Goal: Task Accomplishment & Management: Use online tool/utility

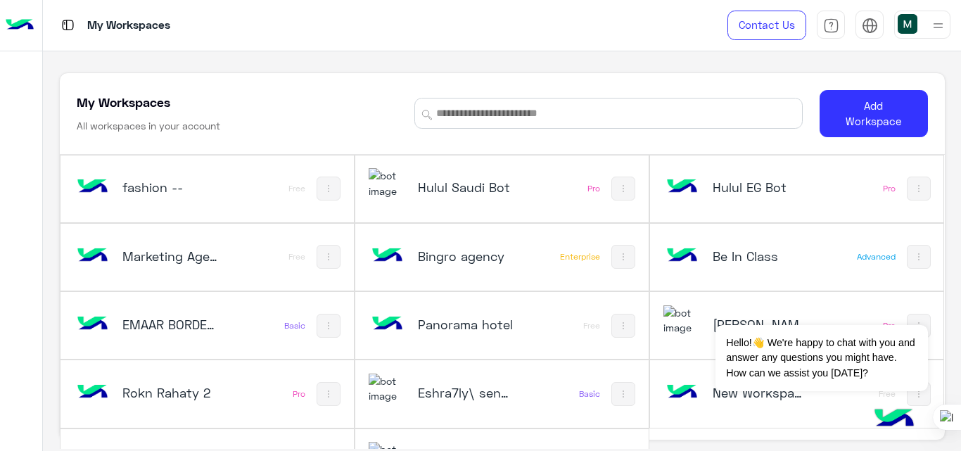
click at [221, 196] on div "fashion --" at bounding box center [153, 188] width 160 height 41
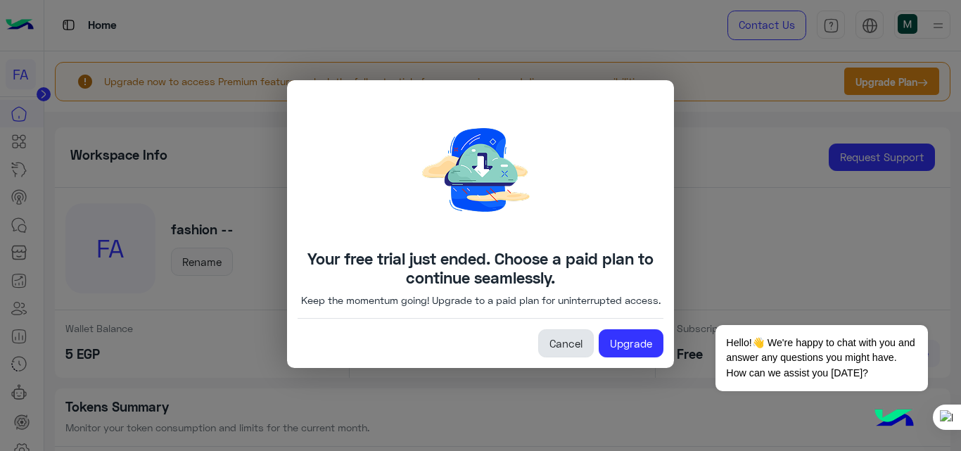
click at [577, 348] on link "Cancel" at bounding box center [566, 343] width 56 height 28
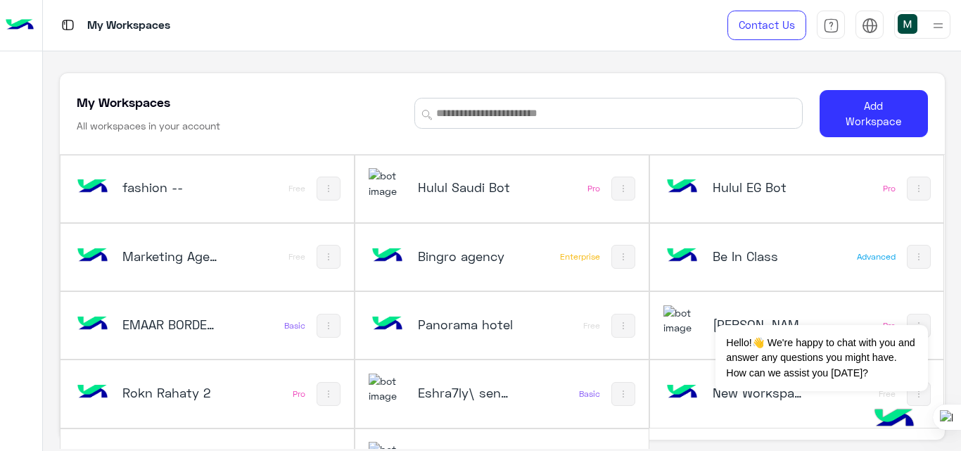
scroll to position [48, 0]
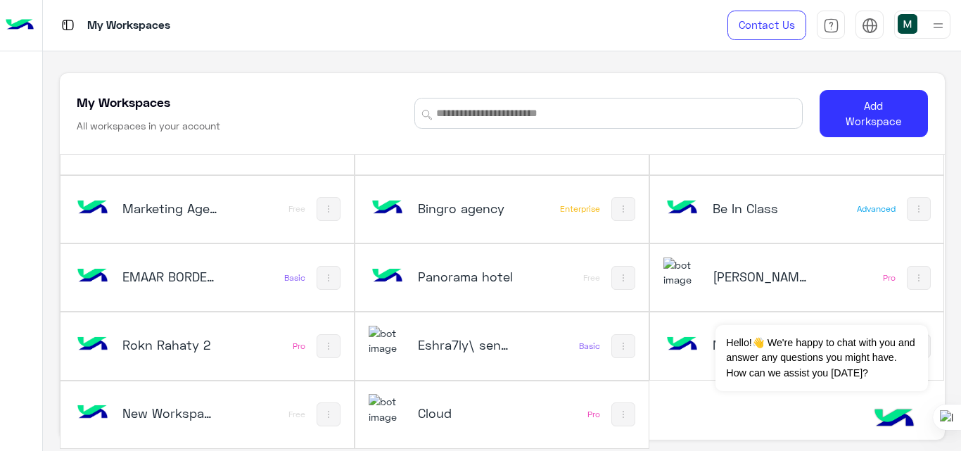
click at [749, 203] on h5 "Be In Class" at bounding box center [761, 208] width 96 height 17
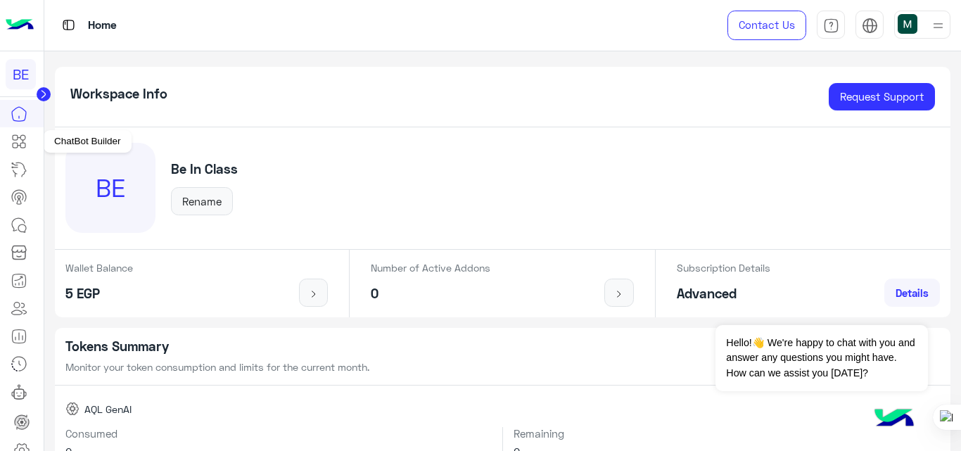
click at [21, 142] on icon at bounding box center [19, 141] width 17 height 17
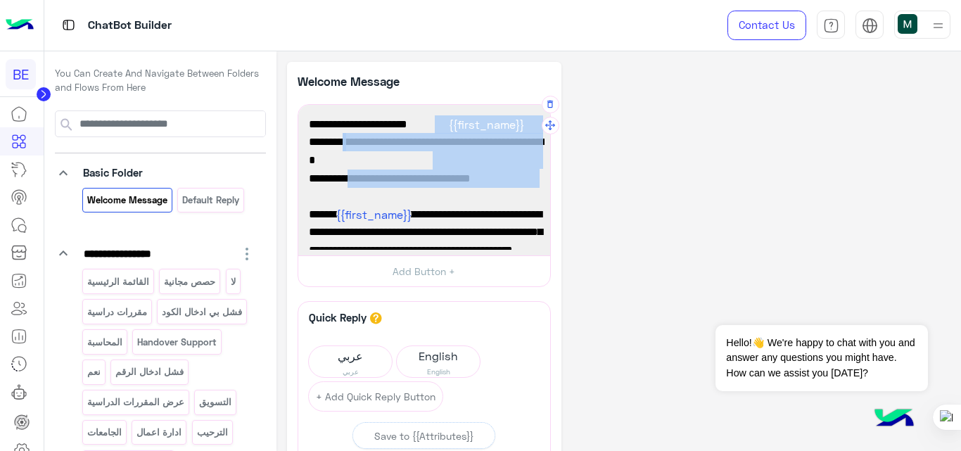
drag, startPoint x: 338, startPoint y: 183, endPoint x: 521, endPoint y: 111, distance: 197.1
click at [521, 111] on div "أهلاً {{first_name}} 👋 شكرًا لتواصلك مع بي إن كلاس! وش حاب نساعدك فيه اليوم؟ 😊 …" at bounding box center [424, 180] width 242 height 141
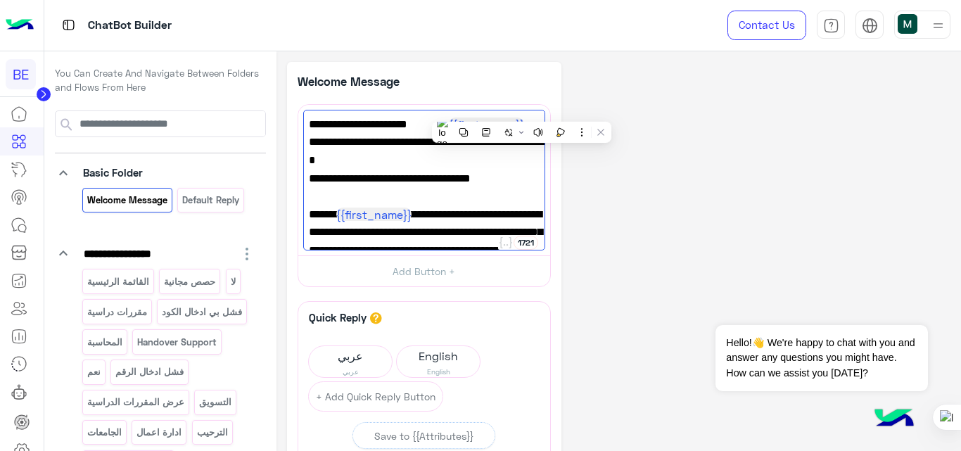
click at [660, 213] on div "**********" at bounding box center [619, 329] width 664 height 535
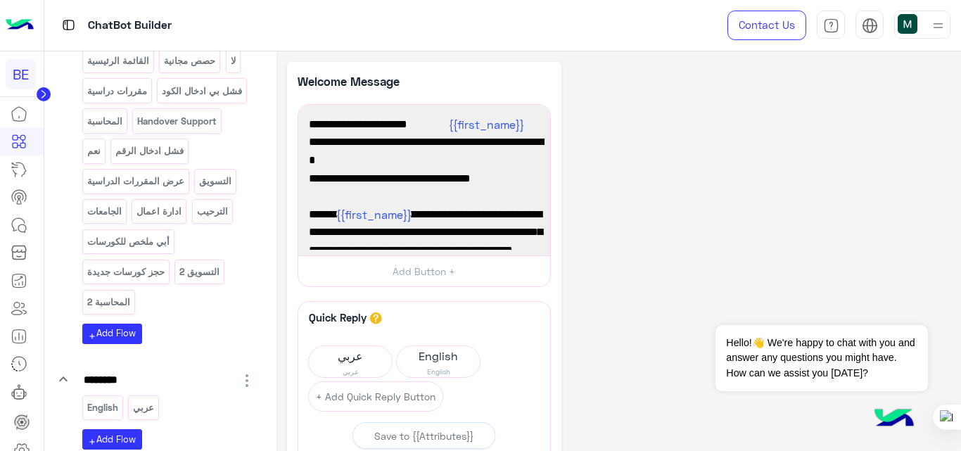
scroll to position [222, 0]
drag, startPoint x: 140, startPoint y: 380, endPoint x: 108, endPoint y: 379, distance: 31.7
click at [136, 378] on input "********" at bounding box center [136, 379] width 109 height 20
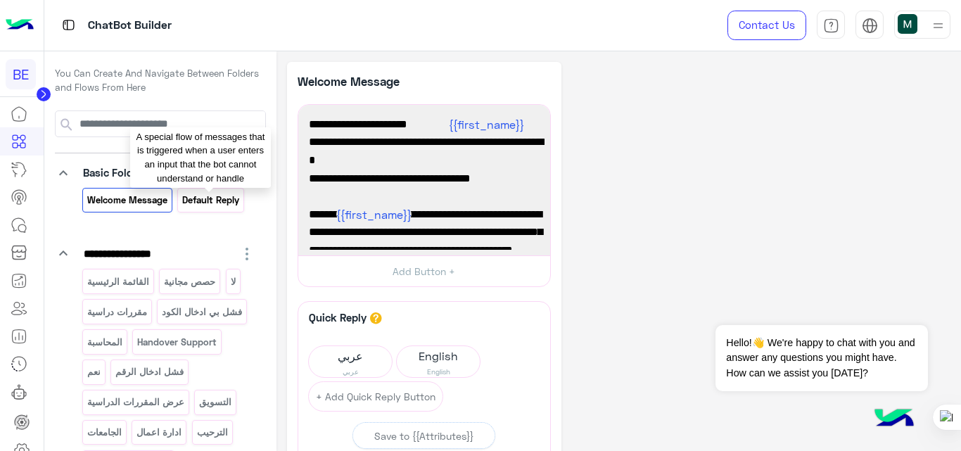
click at [214, 196] on p "Default reply" at bounding box center [210, 200] width 59 height 16
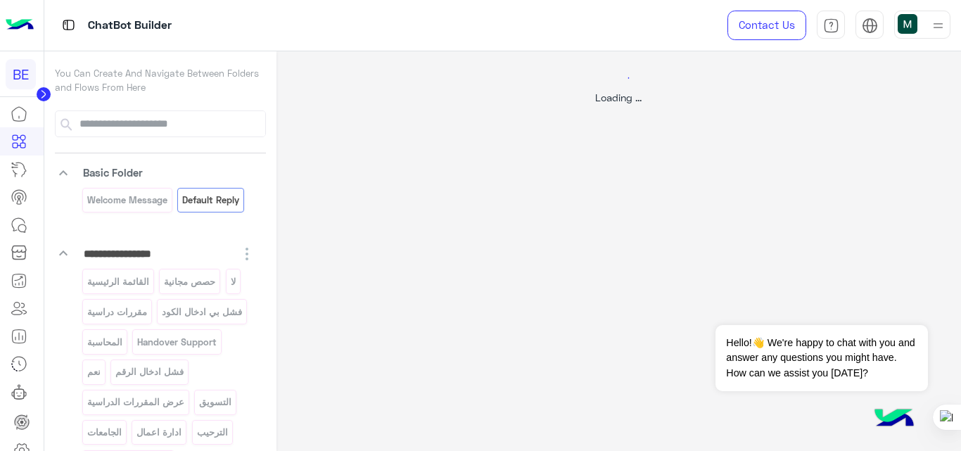
click at [142, 206] on div at bounding box center [480, 225] width 961 height 451
click at [24, 445] on icon at bounding box center [21, 450] width 17 height 17
click at [24, 440] on link at bounding box center [22, 450] width 38 height 28
click at [18, 23] on img at bounding box center [20, 26] width 28 height 30
click at [10, 18] on img at bounding box center [20, 26] width 28 height 30
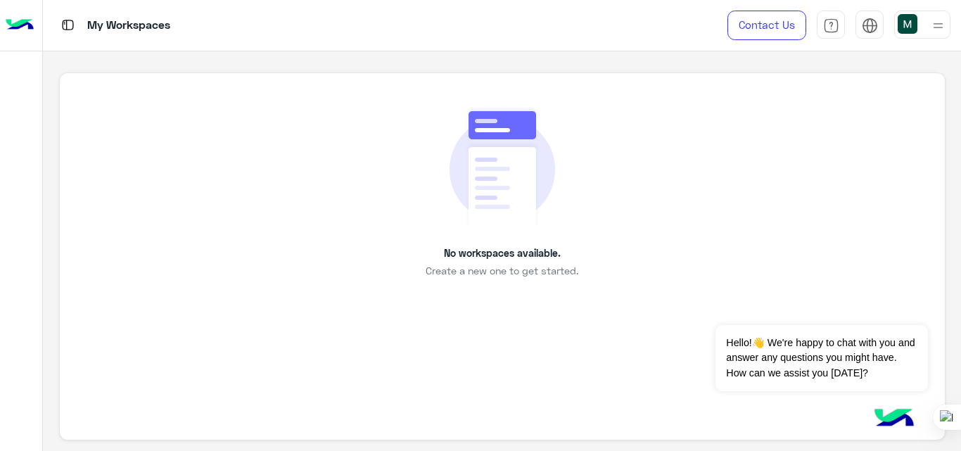
scroll to position [5, 0]
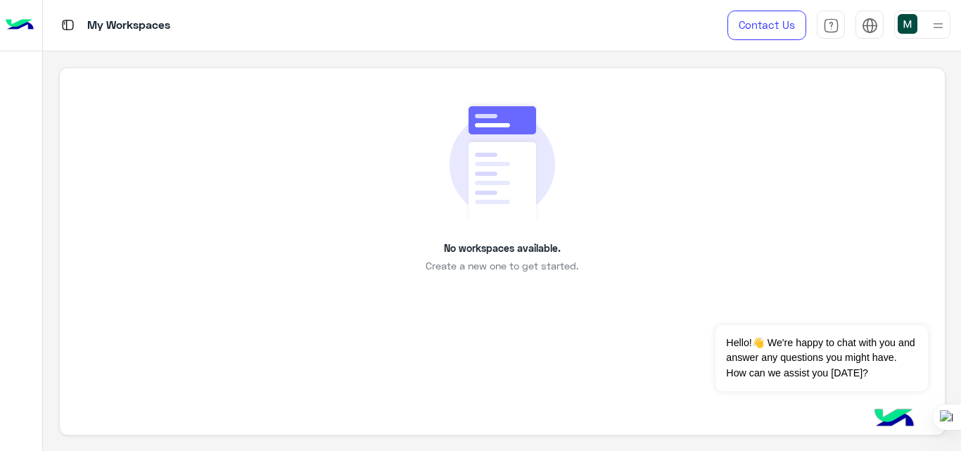
click at [13, 23] on img at bounding box center [20, 26] width 28 height 30
click at [466, 243] on p "No workspaces available." at bounding box center [502, 248] width 117 height 15
click at [19, 31] on img at bounding box center [20, 26] width 28 height 30
click at [23, 21] on img at bounding box center [20, 26] width 28 height 30
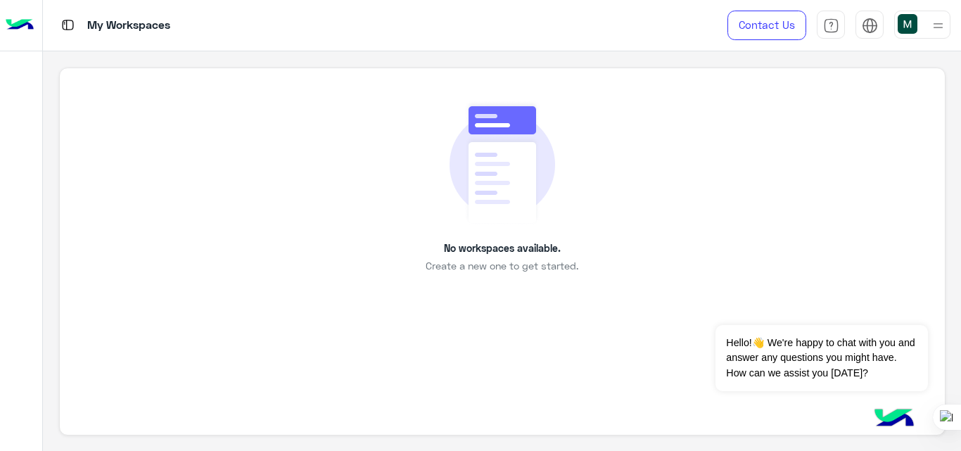
click at [23, 21] on img at bounding box center [20, 26] width 28 height 30
click at [27, 18] on img at bounding box center [20, 26] width 28 height 30
click at [23, 23] on img at bounding box center [20, 26] width 28 height 30
click at [18, 30] on img at bounding box center [20, 26] width 28 height 30
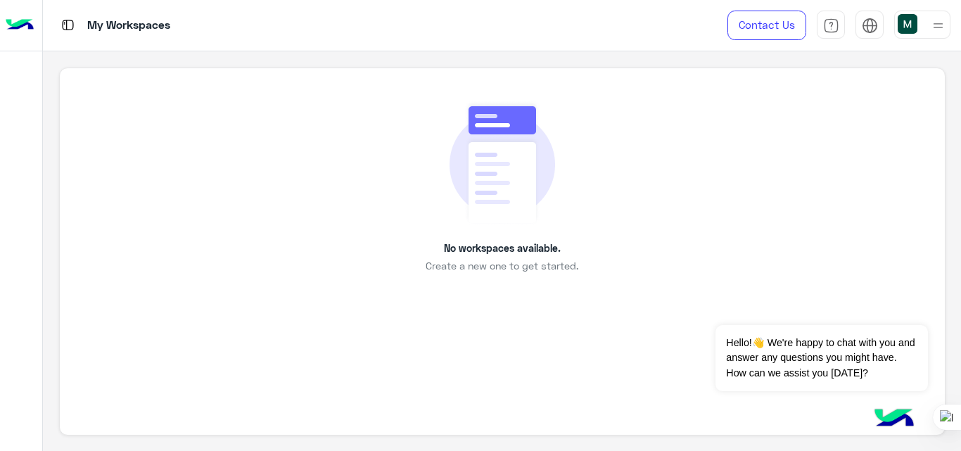
click at [18, 30] on img at bounding box center [20, 26] width 28 height 30
click at [506, 264] on span "Create a new one to get started." at bounding box center [502, 265] width 153 height 15
